Goal: Information Seeking & Learning: Learn about a topic

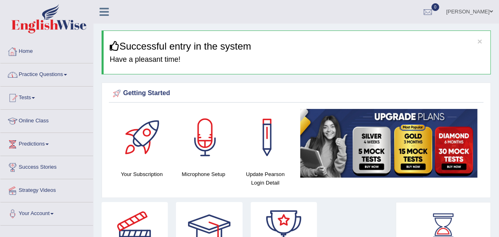
click at [57, 77] on link "Practice Questions" at bounding box center [46, 73] width 93 height 20
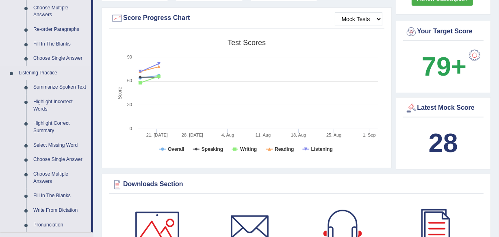
scroll to position [295, 0]
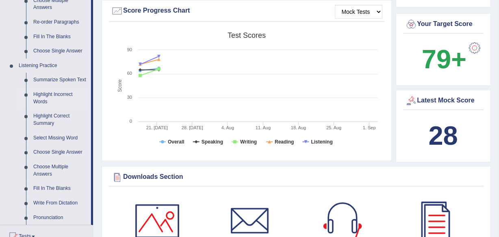
click at [52, 95] on link "Highlight Incorrect Words" at bounding box center [60, 98] width 61 height 22
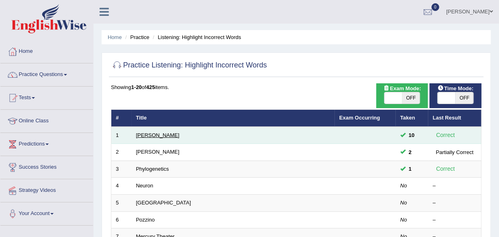
click at [141, 135] on link "Harold" at bounding box center [157, 135] width 43 height 6
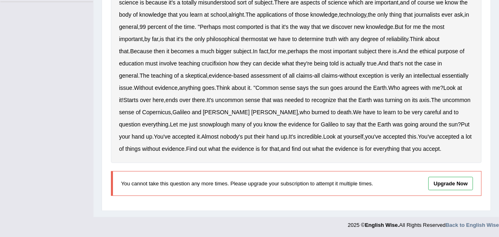
click at [444, 182] on link "Upgrade Now" at bounding box center [450, 183] width 45 height 13
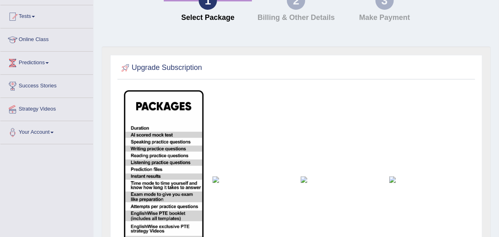
scroll to position [79, 0]
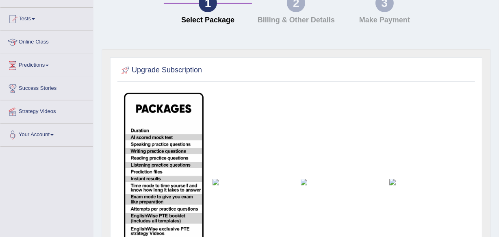
click at [304, 179] on img at bounding box center [341, 182] width 80 height 7
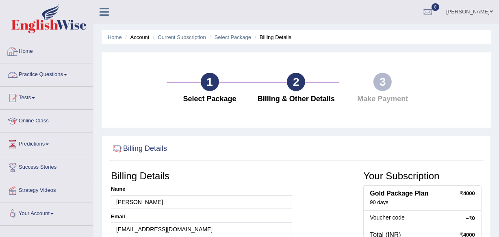
click at [59, 73] on link "Practice Questions" at bounding box center [46, 73] width 93 height 20
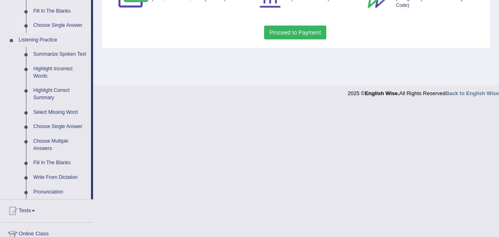
scroll to position [332, 0]
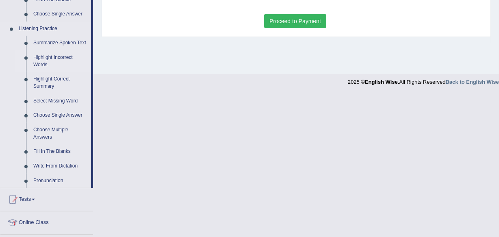
click at [67, 56] on link "Highlight Incorrect Words" at bounding box center [60, 61] width 61 height 22
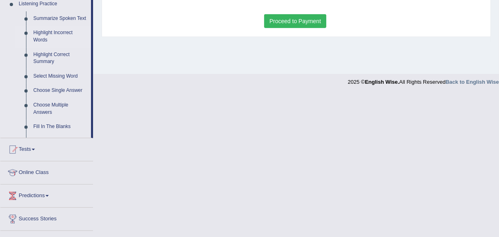
scroll to position [229, 0]
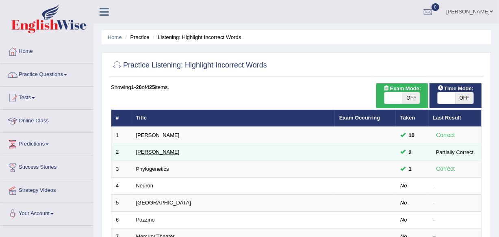
click at [149, 150] on link "[PERSON_NAME]" at bounding box center [157, 152] width 43 height 6
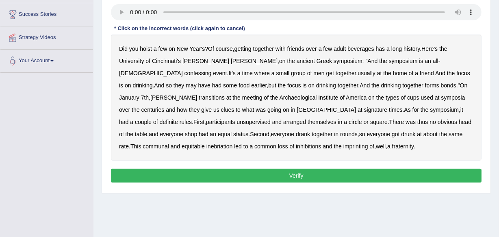
scroll to position [116, 0]
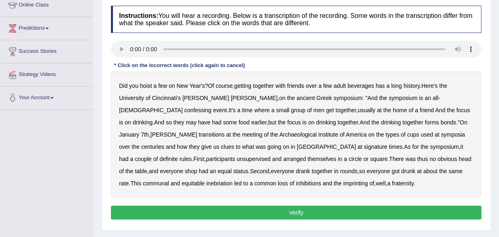
click at [212, 107] on b "confessing" at bounding box center [198, 110] width 27 height 7
click at [225, 131] on b "transitions" at bounding box center [212, 134] width 26 height 7
click at [364, 146] on b "signature" at bounding box center [376, 146] width 24 height 7
click at [271, 156] on b "unsupervised" at bounding box center [254, 159] width 34 height 7
click at [197, 168] on b "shop" at bounding box center [191, 171] width 12 height 7
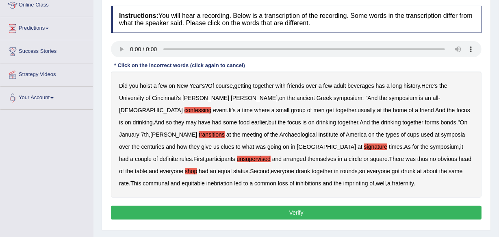
click at [343, 183] on b "imprinting" at bounding box center [355, 183] width 25 height 7
click at [280, 213] on button "Verify" at bounding box center [296, 213] width 371 height 14
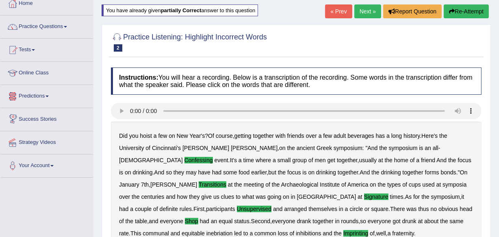
scroll to position [5, 0]
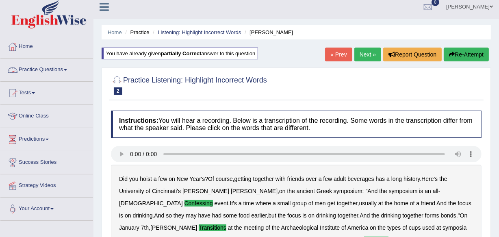
click at [62, 73] on link "Practice Questions" at bounding box center [46, 69] width 93 height 20
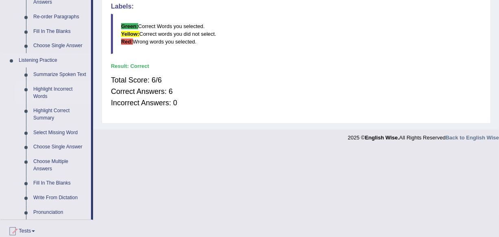
scroll to position [337, 0]
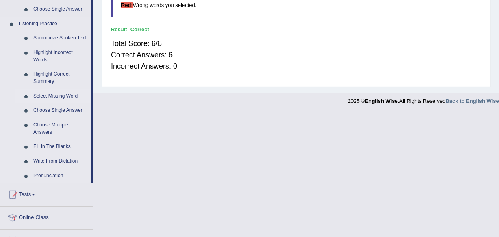
click at [57, 93] on link "Select Missing Word" at bounding box center [60, 96] width 61 height 15
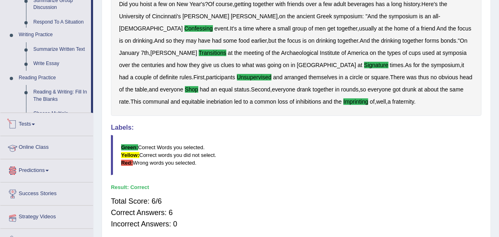
scroll to position [213, 0]
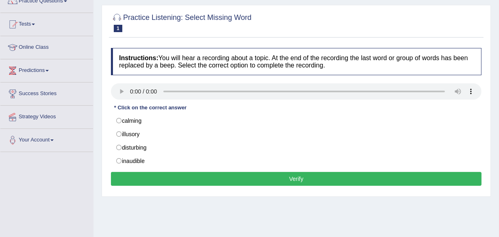
scroll to position [111, 0]
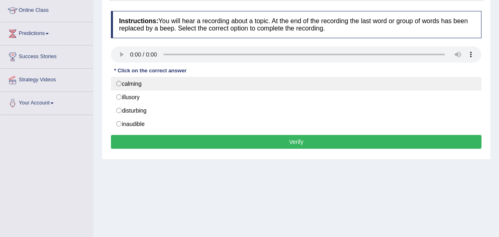
click at [136, 85] on label "calming" at bounding box center [296, 84] width 371 height 14
radio input "true"
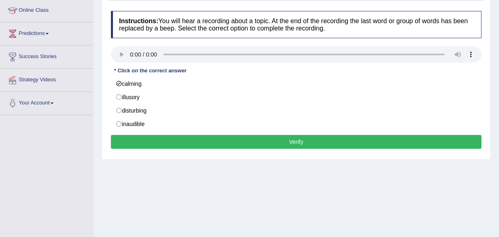
click at [167, 142] on button "Verify" at bounding box center [296, 142] width 371 height 14
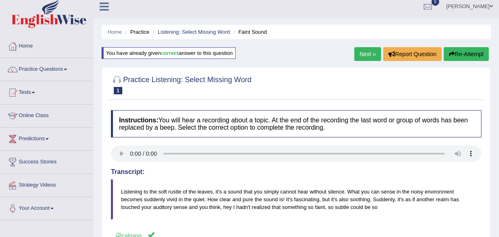
scroll to position [0, 0]
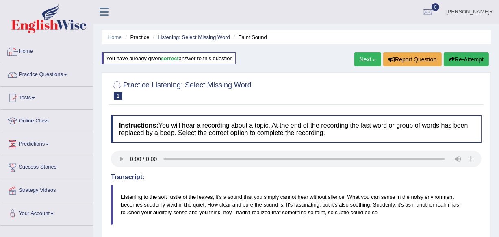
click at [41, 73] on link "Practice Questions" at bounding box center [46, 73] width 93 height 20
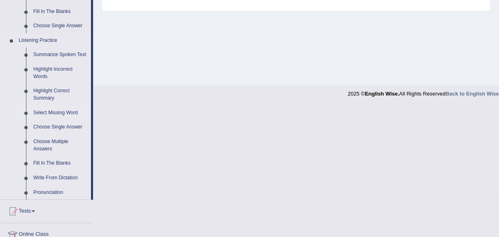
scroll to position [332, 0]
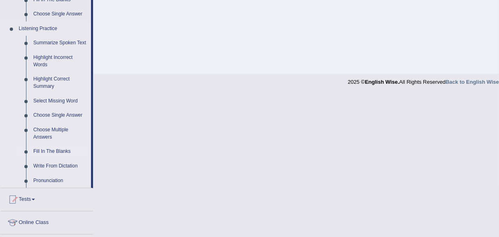
click at [42, 145] on link "Fill In The Blanks" at bounding box center [60, 151] width 61 height 15
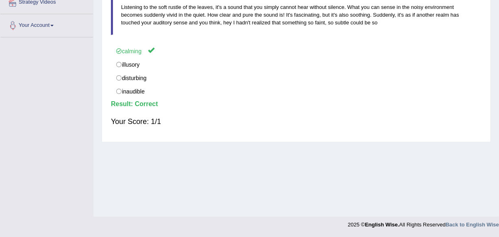
scroll to position [120, 0]
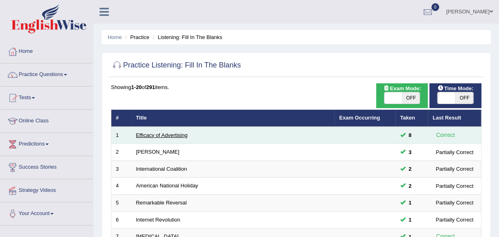
click at [150, 137] on link "Efficacy of Advertising" at bounding box center [162, 135] width 52 height 6
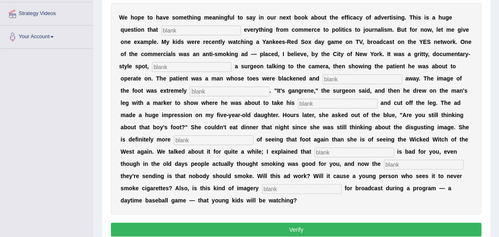
scroll to position [140, 0]
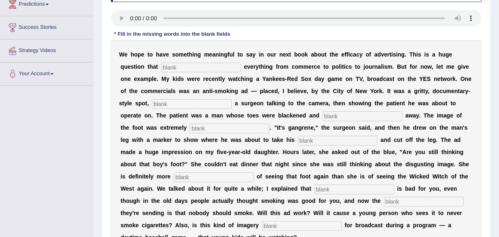
click at [180, 65] on input "text" at bounding box center [201, 68] width 80 height 10
type input "impacts"
click at [169, 99] on input "text" at bounding box center [192, 104] width 80 height 10
click at [174, 100] on input "text" at bounding box center [192, 104] width 80 height 10
type input "featuring"
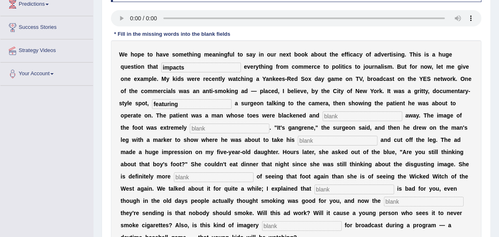
click at [334, 117] on input "text" at bounding box center [363, 116] width 80 height 10
type input "rotting"
click at [224, 129] on input "text" at bounding box center [230, 129] width 80 height 10
type input "disgusting"
click at [308, 139] on input "text" at bounding box center [338, 141] width 80 height 10
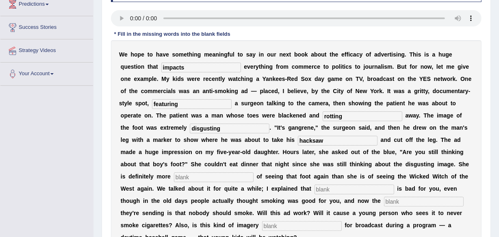
type input "hacksaw"
click at [202, 178] on input "text" at bounding box center [214, 177] width 80 height 10
type input "scared"
click at [333, 189] on input "text" at bounding box center [355, 190] width 80 height 10
type input "smoking"
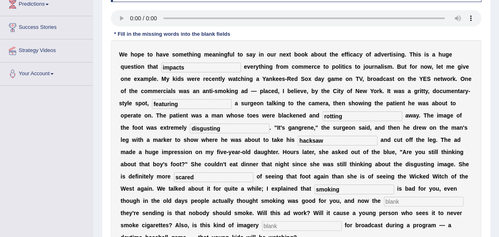
click at [398, 199] on input "text" at bounding box center [424, 202] width 80 height 10
type input "message"
click at [277, 224] on input "text" at bounding box center [302, 226] width 80 height 10
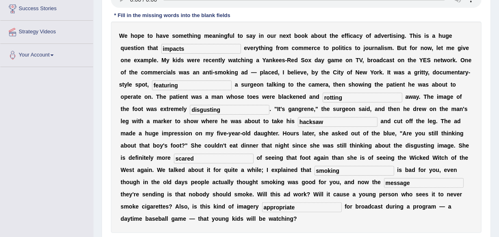
scroll to position [177, 0]
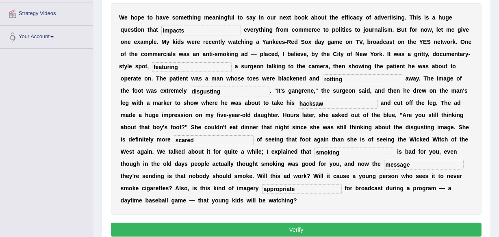
type input "appropriate"
click at [282, 227] on button "Verify" at bounding box center [296, 230] width 371 height 14
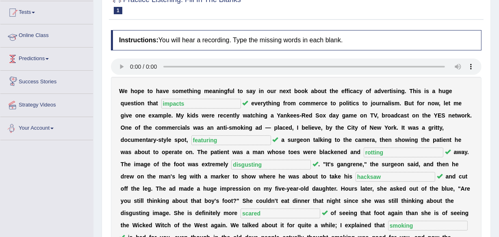
scroll to position [29, 0]
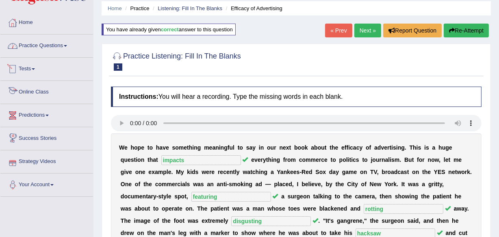
click at [51, 41] on link "Practice Questions" at bounding box center [46, 45] width 93 height 20
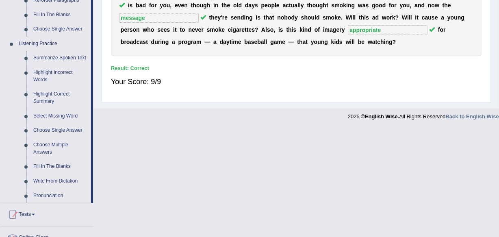
scroll to position [325, 0]
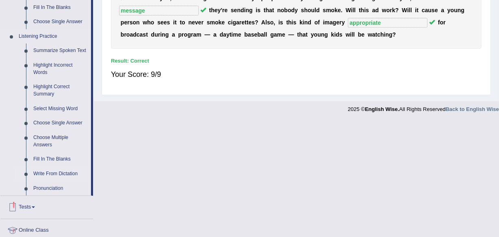
click at [52, 172] on link "Write From Dictation" at bounding box center [60, 174] width 61 height 15
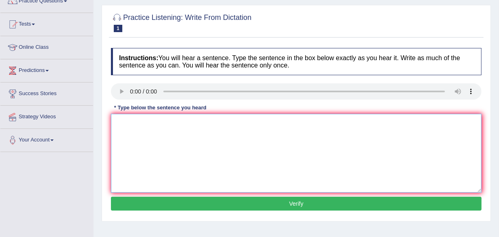
click at [135, 127] on textarea at bounding box center [296, 153] width 371 height 79
type textarea "t"
type textarea "The gap between the rich and the poor does not decrease."
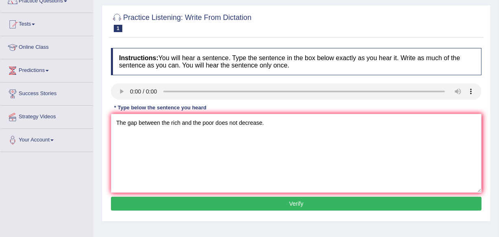
click at [178, 204] on button "Verify" at bounding box center [296, 204] width 371 height 14
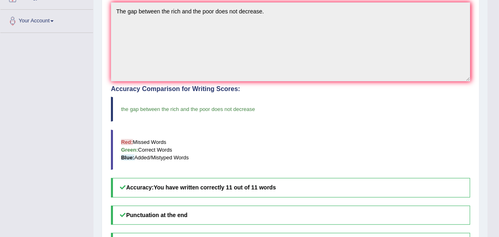
scroll to position [148, 0]
